Goal: Task Accomplishment & Management: Use online tool/utility

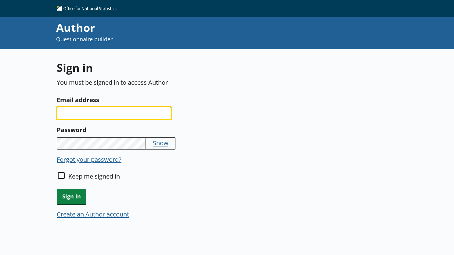
click at [138, 112] on input "Email address" at bounding box center [114, 113] width 115 height 12
type input "[PERSON_NAME][EMAIL_ADDRESS][PERSON_NAME][DOMAIN_NAME]"
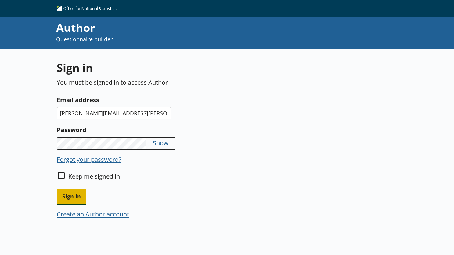
click at [73, 191] on span "Sign in" at bounding box center [72, 196] width 30 height 16
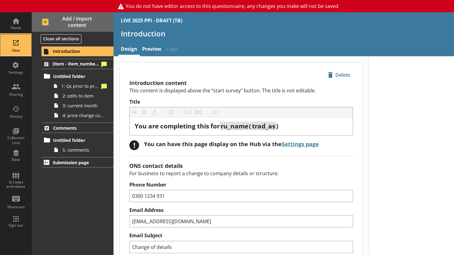
click at [15, 43] on div "View" at bounding box center [15, 45] width 21 height 21
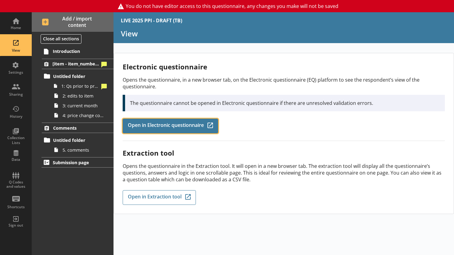
click at [183, 126] on span "Open in Electronic questionnaire" at bounding box center [166, 125] width 76 height 7
click at [174, 123] on span "Open in Electronic questionnaire" at bounding box center [166, 125] width 76 height 7
click at [144, 124] on span "Open in Electronic questionnaire" at bounding box center [166, 125] width 76 height 7
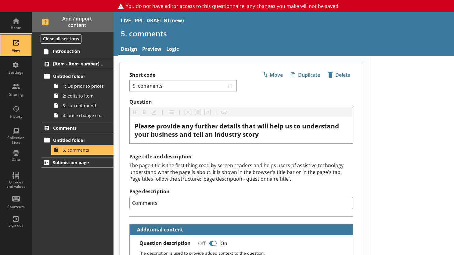
click at [15, 43] on div "View" at bounding box center [15, 45] width 21 height 21
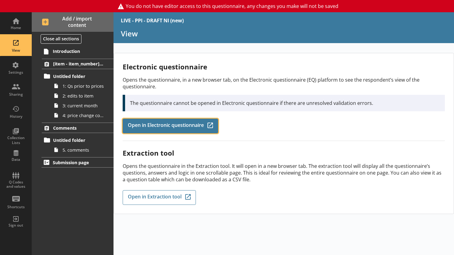
click at [163, 124] on span "Open in Electronic questionnaire" at bounding box center [166, 125] width 76 height 7
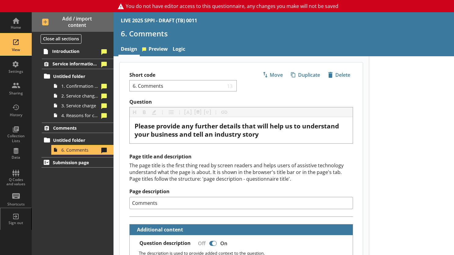
click at [10, 49] on div "View" at bounding box center [15, 49] width 21 height 5
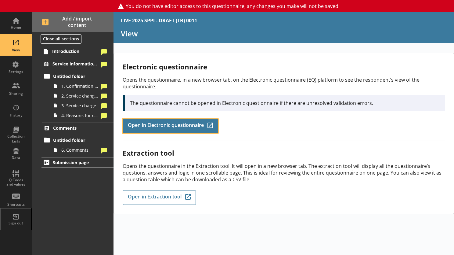
click at [151, 123] on span "Open in Electronic questionnaire" at bounding box center [166, 125] width 76 height 7
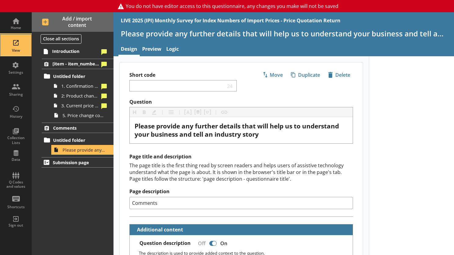
click at [10, 44] on div "View" at bounding box center [15, 45] width 21 height 21
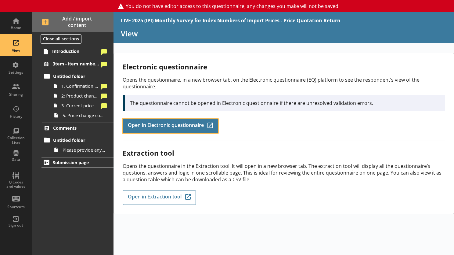
click at [170, 130] on link "Open in Electronic questionnaire Q-Codes_Icon Created with Sketch." at bounding box center [171, 125] width 96 height 15
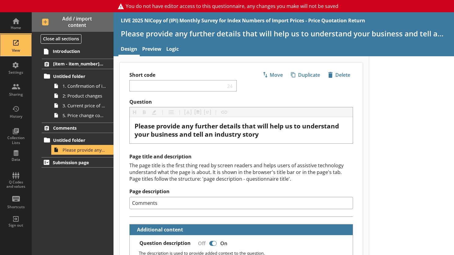
click at [11, 50] on div "View" at bounding box center [15, 50] width 21 height 5
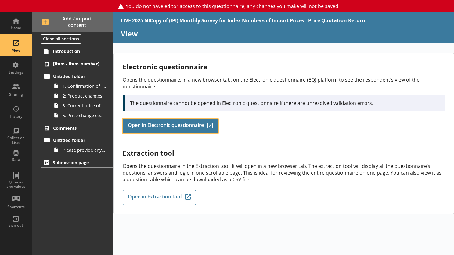
click at [162, 125] on span "Open in Electronic questionnaire" at bounding box center [166, 125] width 76 height 7
